Goal: Communication & Community: Answer question/provide support

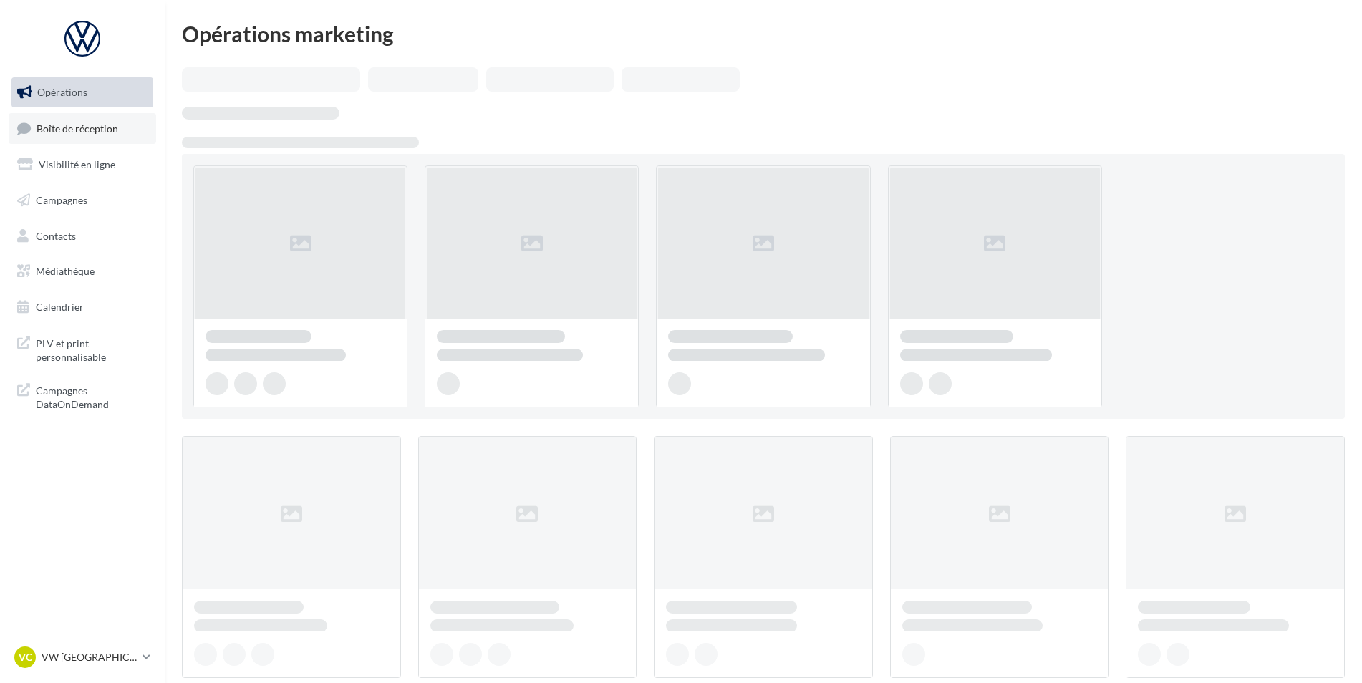
click at [72, 141] on link "Boîte de réception" at bounding box center [83, 128] width 148 height 31
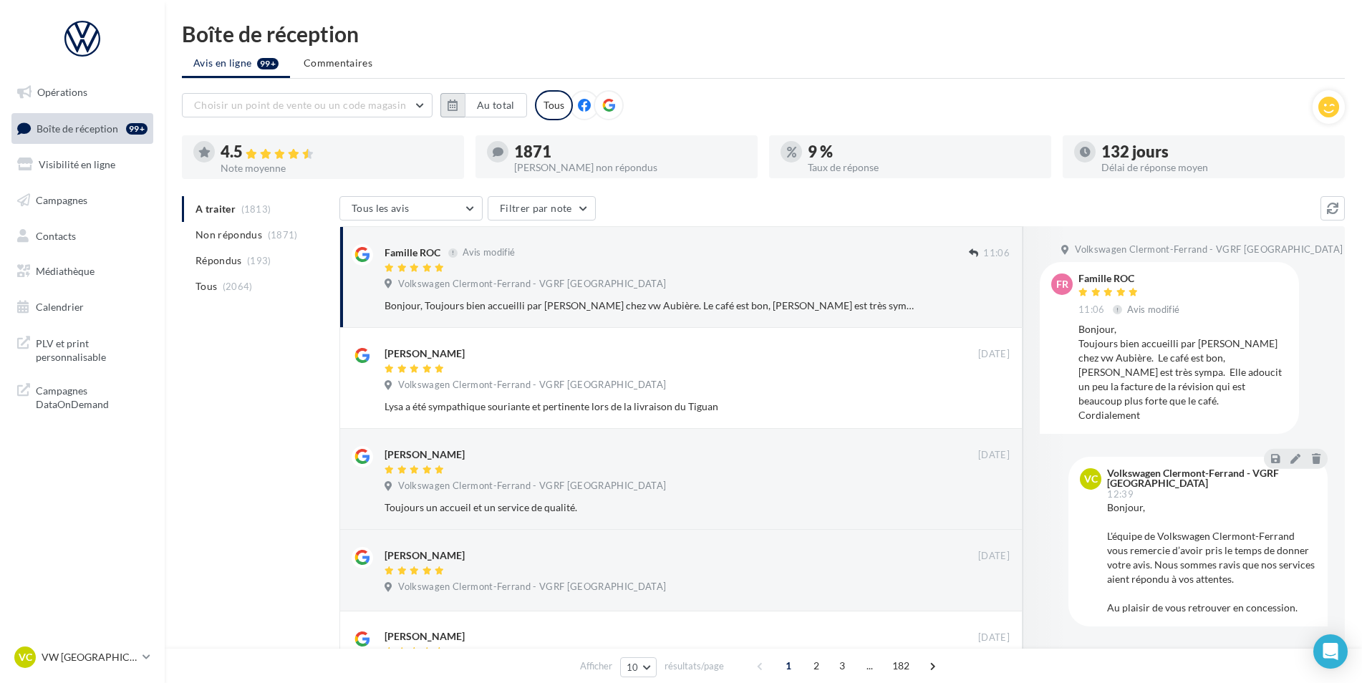
click at [458, 104] on icon "button" at bounding box center [453, 105] width 10 height 11
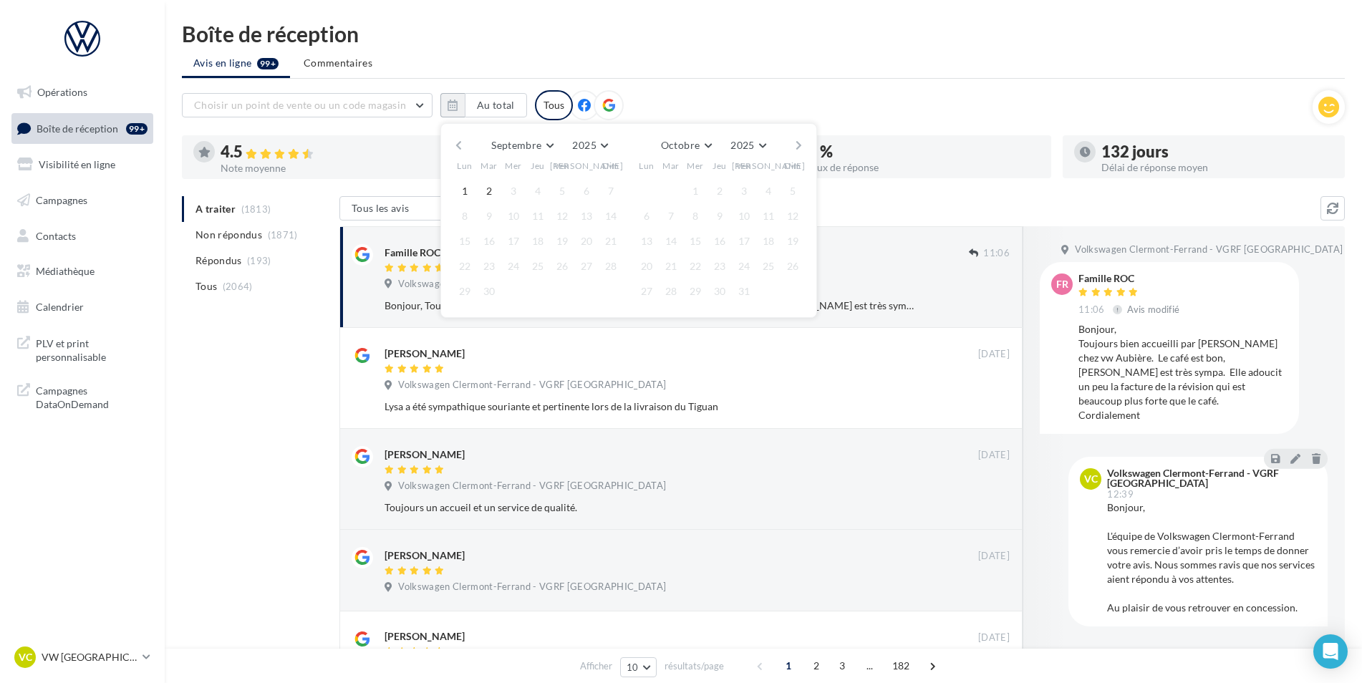
click at [464, 140] on button "button" at bounding box center [459, 145] width 12 height 20
click at [463, 142] on button "button" at bounding box center [459, 145] width 12 height 20
click at [493, 195] on button "1" at bounding box center [488, 190] width 21 height 21
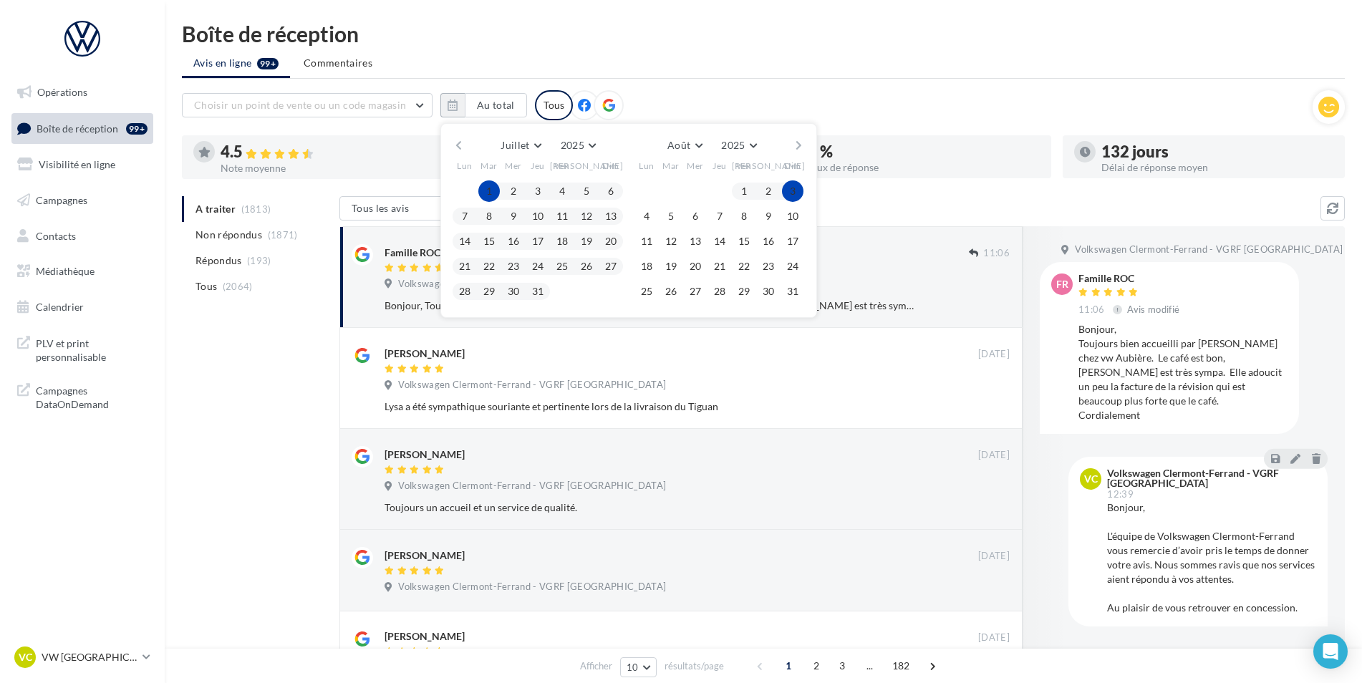
click at [801, 148] on button "button" at bounding box center [799, 145] width 12 height 20
click at [677, 189] on button "2" at bounding box center [670, 190] width 21 height 21
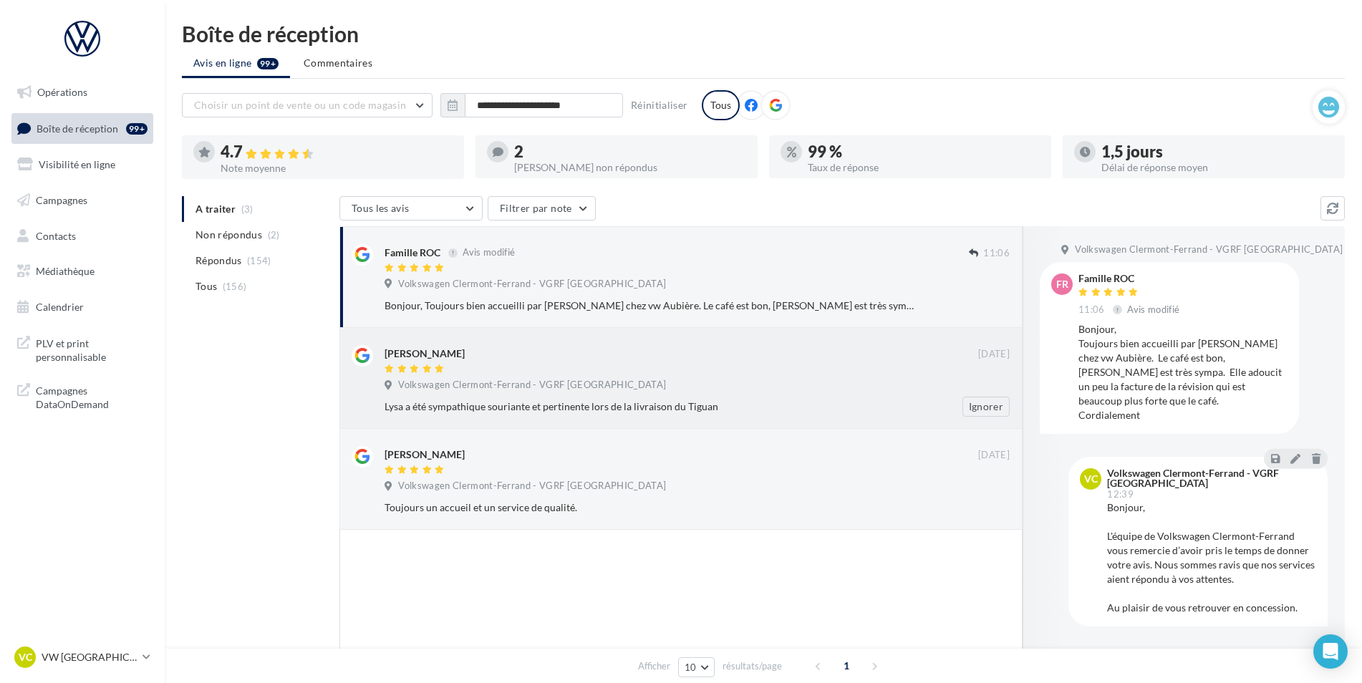
click at [843, 387] on div "Volkswagen Clermont-Ferrand - VGRF Auvergne" at bounding box center [697, 387] width 625 height 16
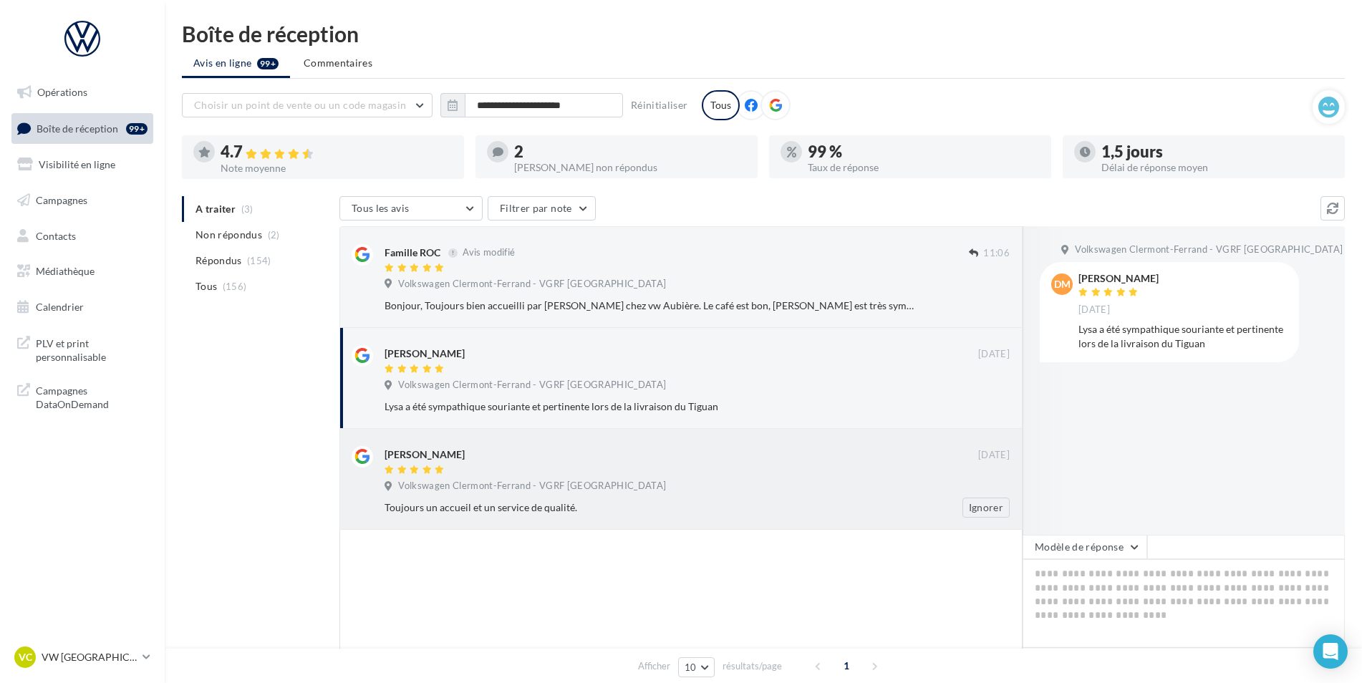
click at [815, 503] on div "Toujours un accueil et un service de qualité." at bounding box center [651, 507] width 532 height 14
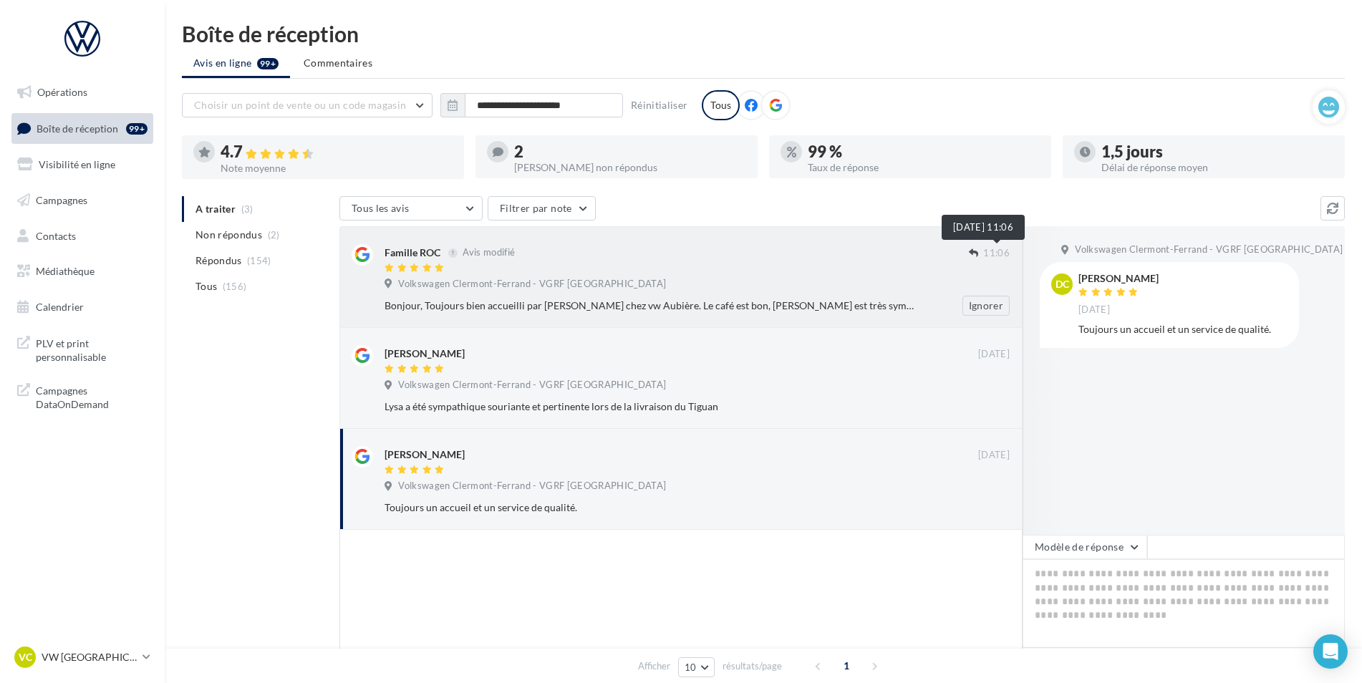
click at [986, 258] on span "11:06" at bounding box center [996, 253] width 26 height 13
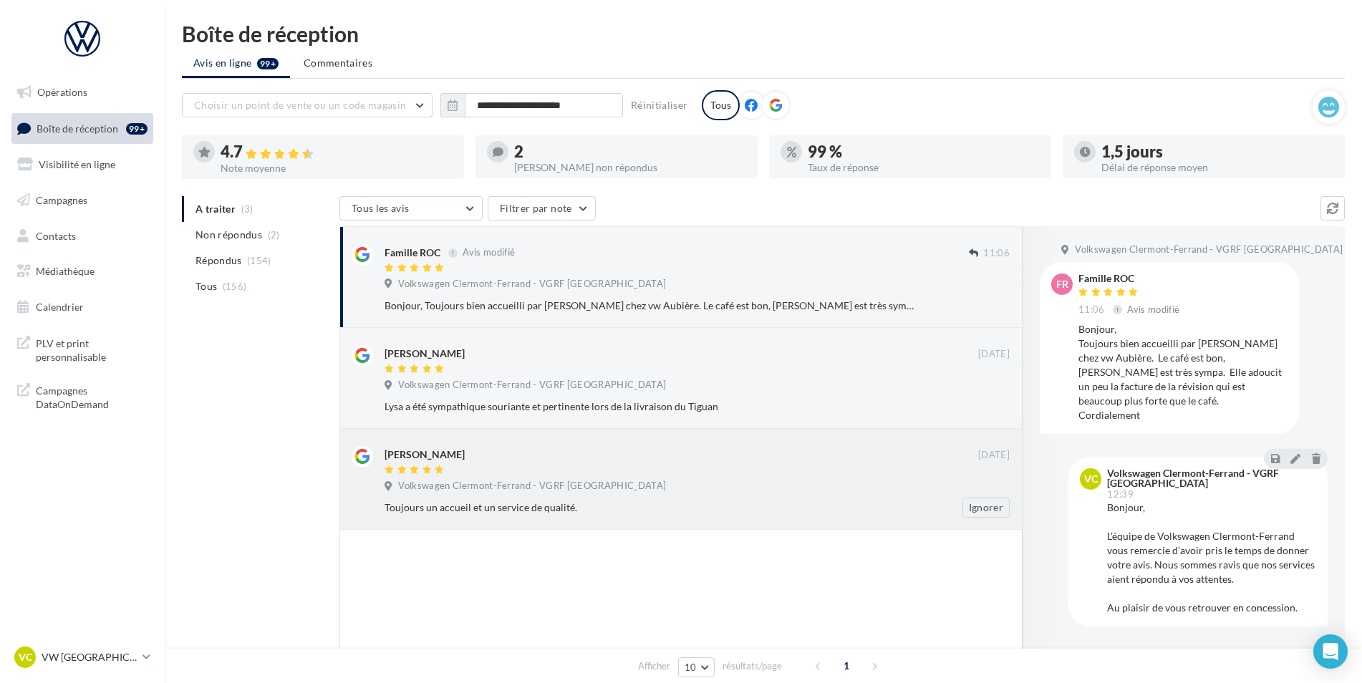
click at [788, 461] on div "David Caribin" at bounding box center [682, 453] width 594 height 15
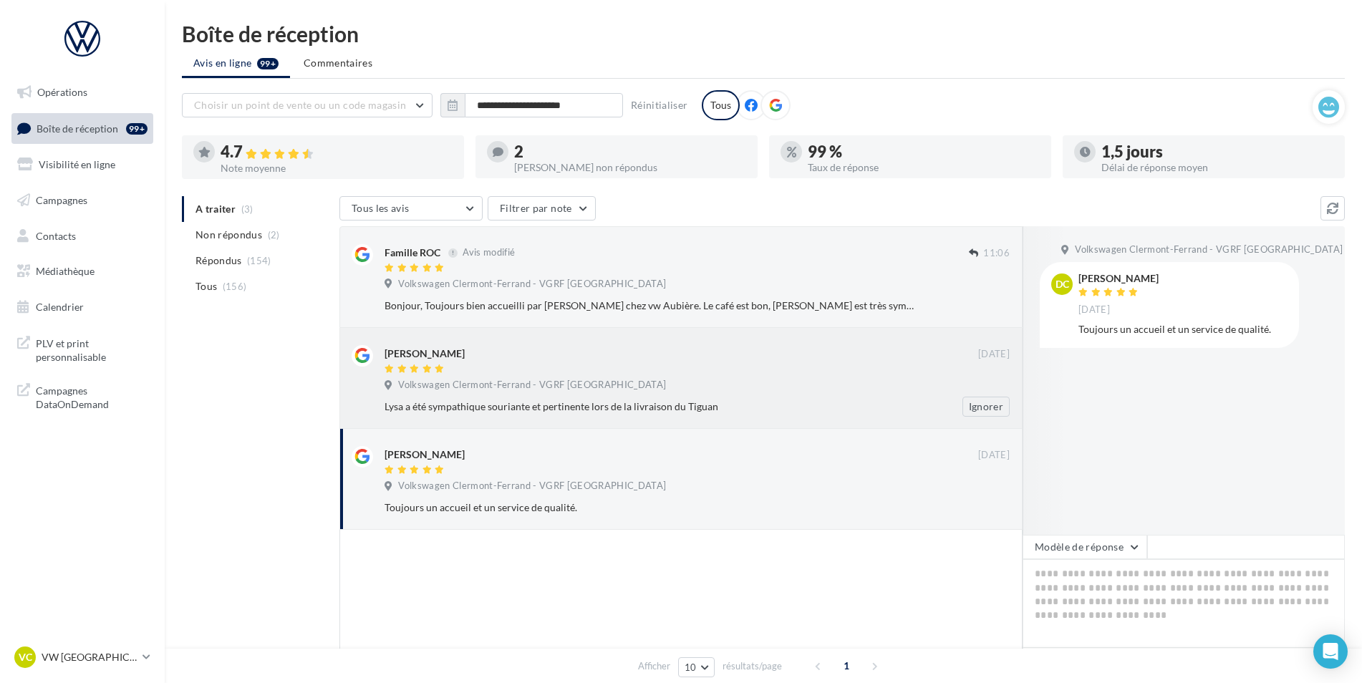
click at [713, 350] on div "daniel MARLEIX" at bounding box center [682, 352] width 594 height 15
